Goal: Register for event/course

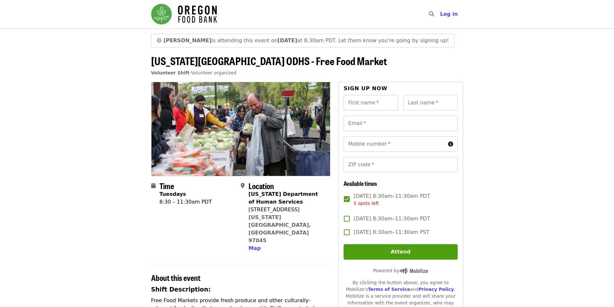
click at [377, 102] on input "First name   *" at bounding box center [370, 102] width 54 height 15
type input "*****"
click at [416, 98] on div "Last name   * Last name *" at bounding box center [430, 102] width 54 height 15
type input "******"
click at [384, 125] on input "Email   *" at bounding box center [400, 123] width 114 height 15
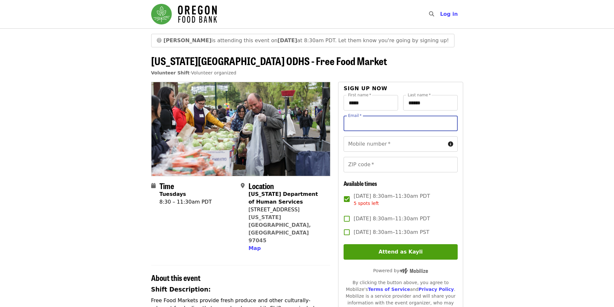
type input "**********"
click at [378, 142] on input "Mobile number   *" at bounding box center [393, 143] width 101 height 15
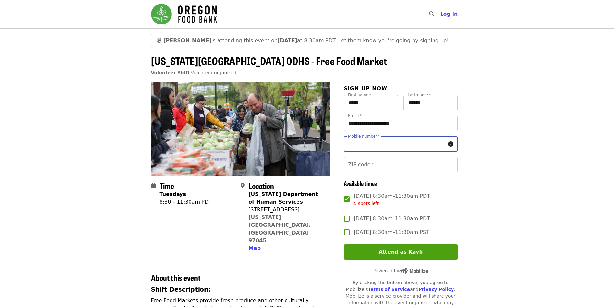
type input "**********"
click at [381, 164] on input "ZIP code   *" at bounding box center [400, 164] width 114 height 15
type input "*****"
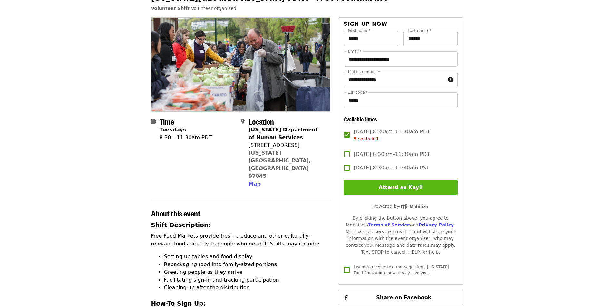
scroll to position [97, 0]
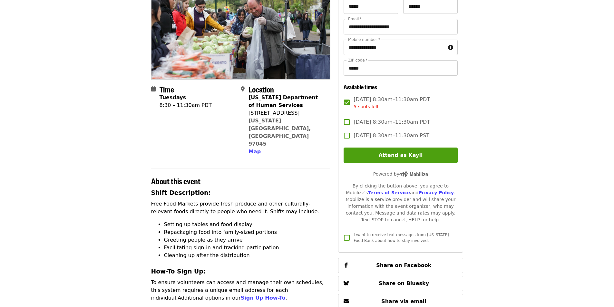
click at [413, 153] on button "Attend as Kayli" at bounding box center [400, 155] width 114 height 15
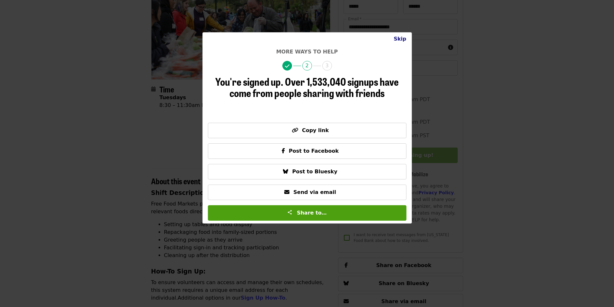
click at [403, 38] on button "Skip" at bounding box center [399, 39] width 23 height 13
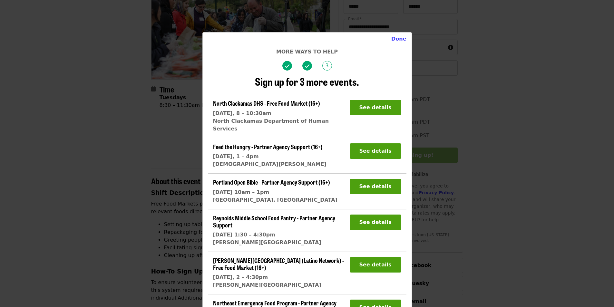
click at [402, 37] on button "Done" at bounding box center [398, 39] width 25 height 13
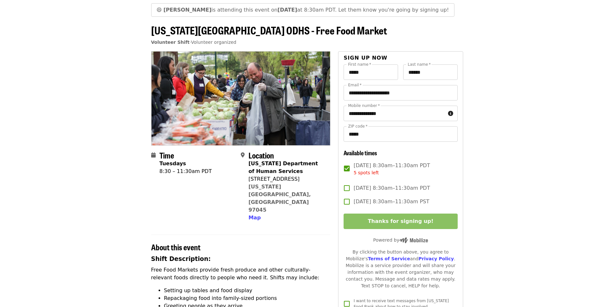
scroll to position [32, 0]
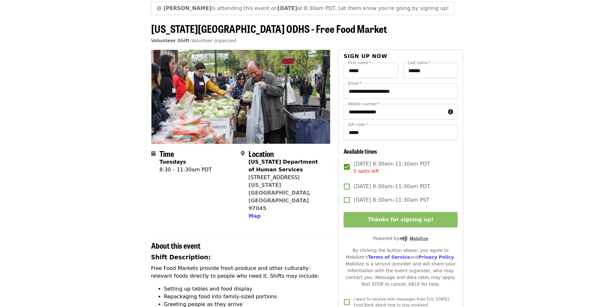
drag, startPoint x: 134, startPoint y: 110, endPoint x: 134, endPoint y: 115, distance: 4.6
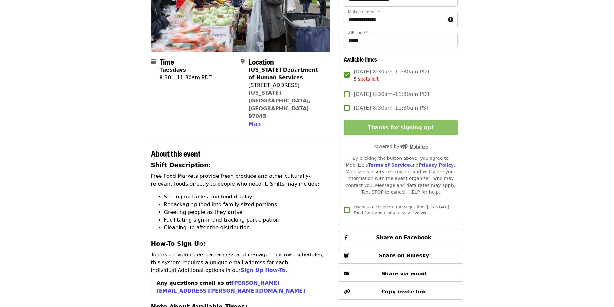
scroll to position [129, 0]
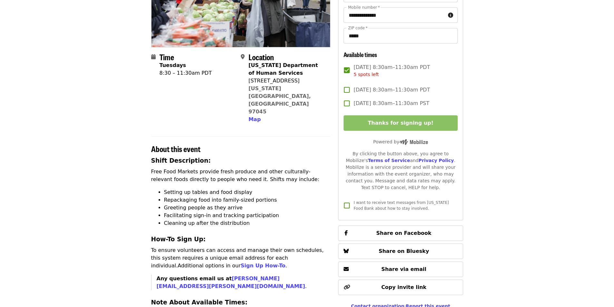
click at [169, 156] on div "Shift Description: Free Food Markets provide fresh produce and other culturally…" at bounding box center [240, 304] width 179 height 296
drag, startPoint x: 174, startPoint y: 168, endPoint x: 179, endPoint y: 171, distance: 5.8
click at [174, 188] on li "Setting up tables and food display" at bounding box center [247, 192] width 167 height 8
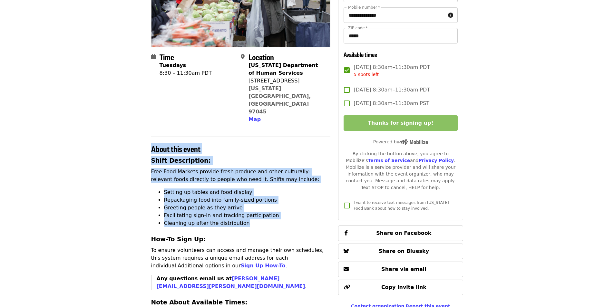
drag, startPoint x: 239, startPoint y: 201, endPoint x: 150, endPoint y: 122, distance: 119.1
copy section "About this event Shift Description: Free Food Markets provide fresh produce and…"
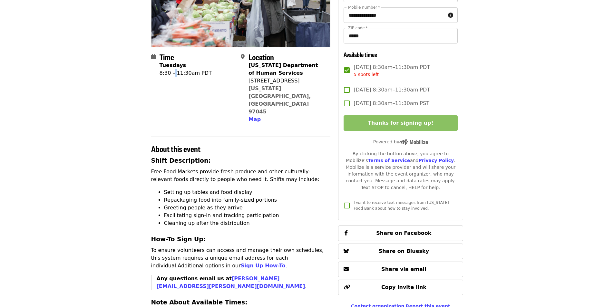
click at [172, 84] on div "Time Tuesdays 8:30 – 11:30am PDT" at bounding box center [185, 88] width 52 height 71
click at [227, 90] on div "Time Tuesdays 8:30 – 11:30am PDT" at bounding box center [193, 88] width 84 height 71
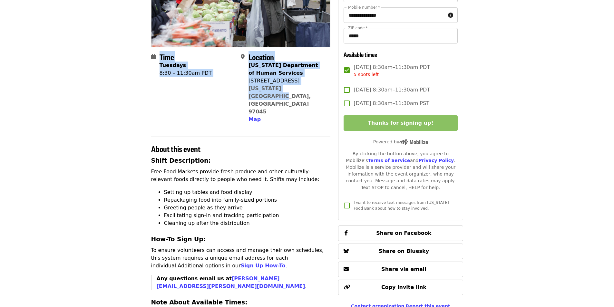
drag, startPoint x: 304, startPoint y: 89, endPoint x: 156, endPoint y: 62, distance: 150.6
click at [156, 62] on section "Time Tuesdays 8:30 – 11:30am PDT Location Oregon Department of Human Services 3…" at bounding box center [240, 91] width 179 height 76
copy section "Time Tuesdays 8:30 – 11:30am PDT Location Oregon Department of Human Services 3…"
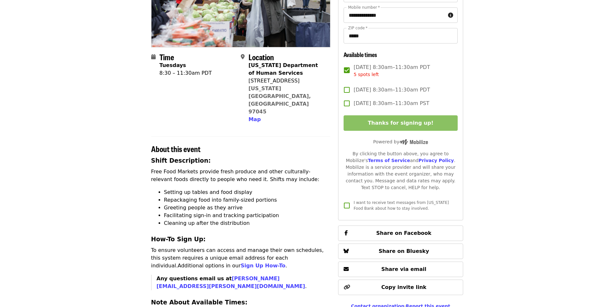
click at [321, 163] on div "Shift Description: Free Food Markets provide fresh produce and other culturally…" at bounding box center [240, 304] width 179 height 296
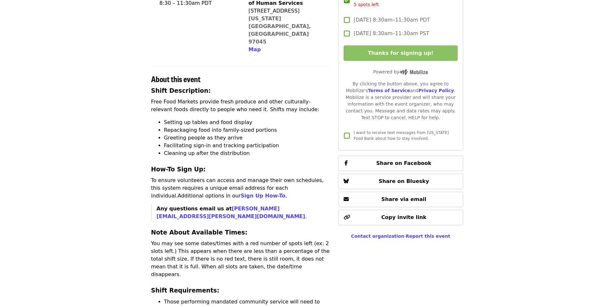
scroll to position [225, 0]
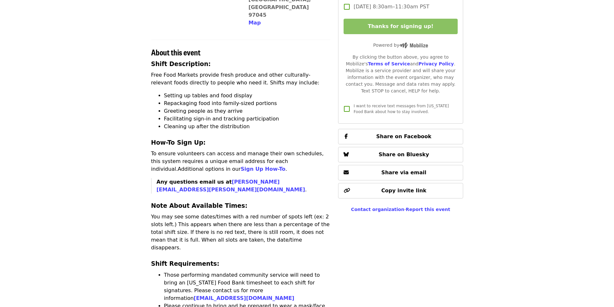
click at [108, 145] on article "😄 Rachel is attending this event on Tue, Oct 7 at 8:30am PDT. Let them know you…" at bounding box center [307, 207] width 614 height 808
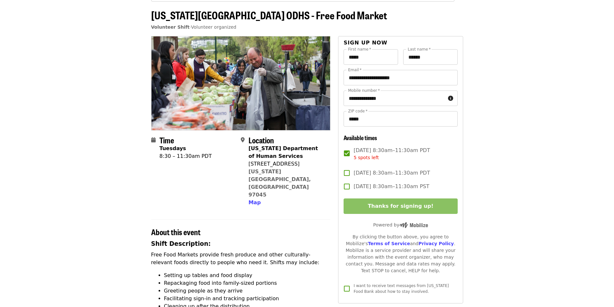
scroll to position [0, 0]
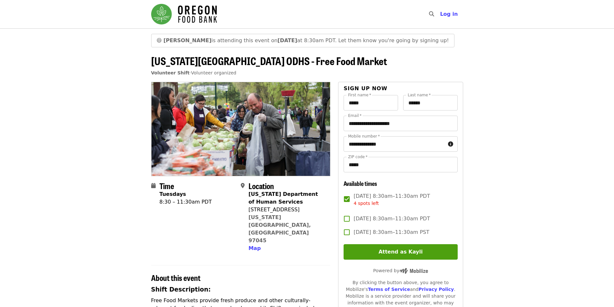
click at [196, 43] on span "[PERSON_NAME] is attending this event [DATE][DATE] 8:30am PDT. Let them know yo…" at bounding box center [305, 40] width 285 height 6
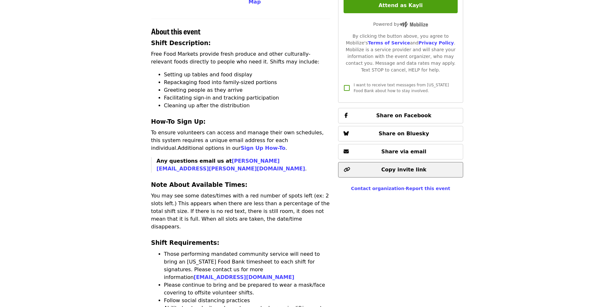
scroll to position [258, 0]
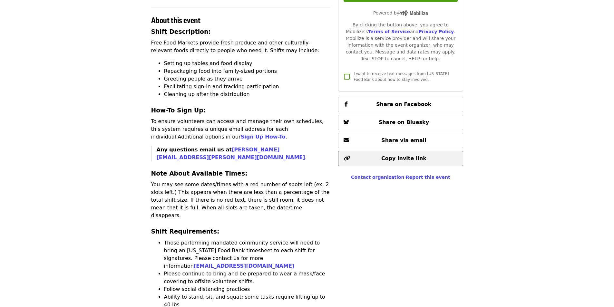
click at [395, 155] on span "Copy invite link" at bounding box center [403, 158] width 45 height 6
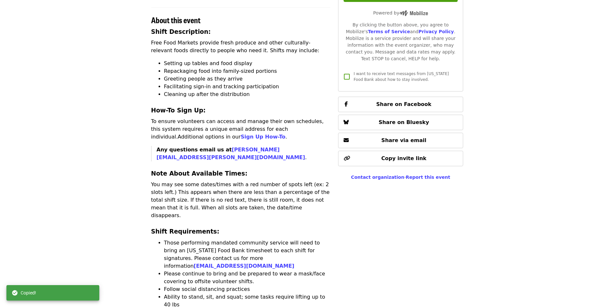
click at [457, 191] on div "**********" at bounding box center [400, 193] width 125 height 739
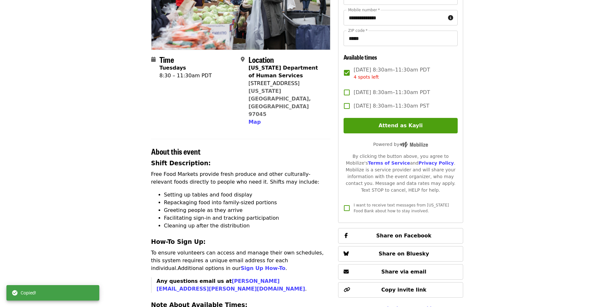
scroll to position [32, 0]
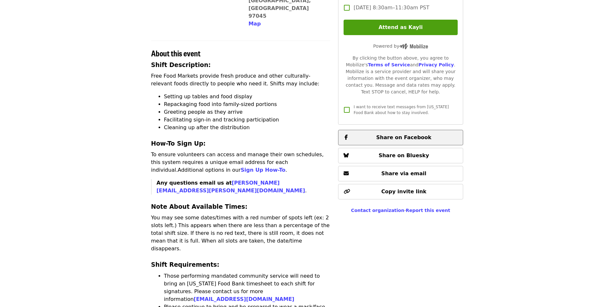
scroll to position [225, 0]
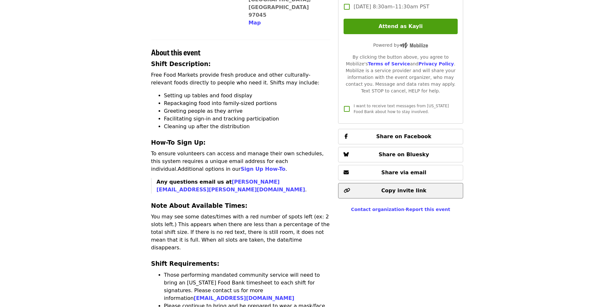
click at [387, 187] on span "Copy invite link" at bounding box center [403, 190] width 45 height 6
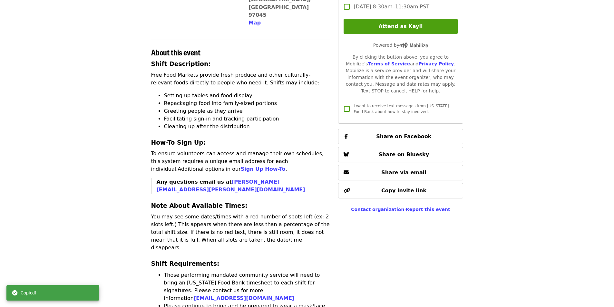
click at [123, 182] on article "😄 [PERSON_NAME] is attending this event [DATE][DATE] 8:30am PDT. Let them know …" at bounding box center [307, 207] width 614 height 808
